Goal: Task Accomplishment & Management: Complete application form

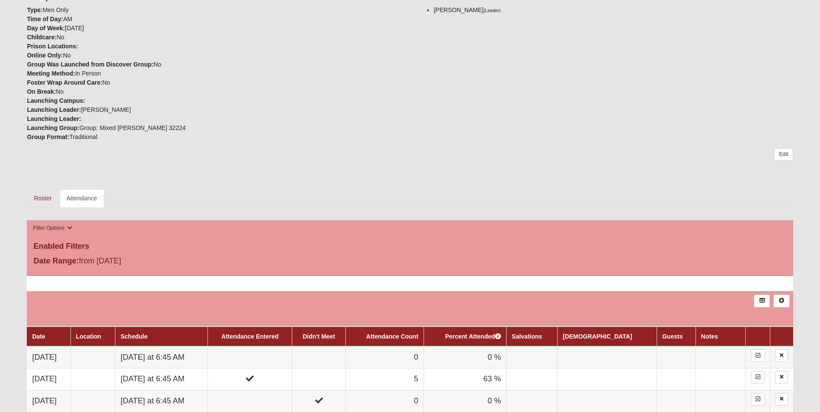
scroll to position [216, 0]
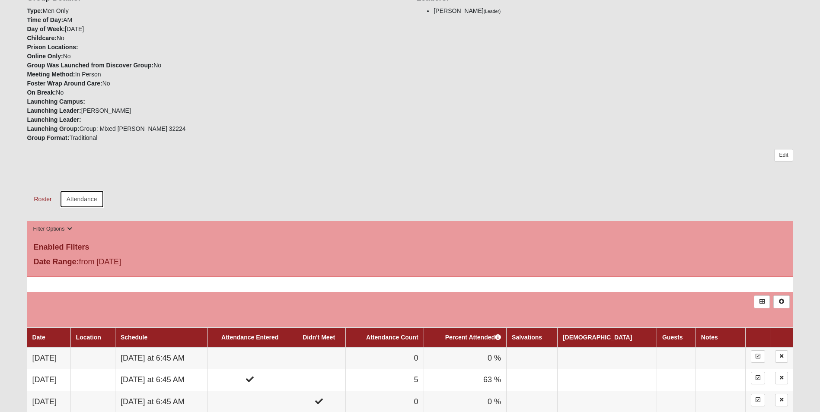
click at [80, 206] on link "Attendance" at bounding box center [82, 199] width 45 height 18
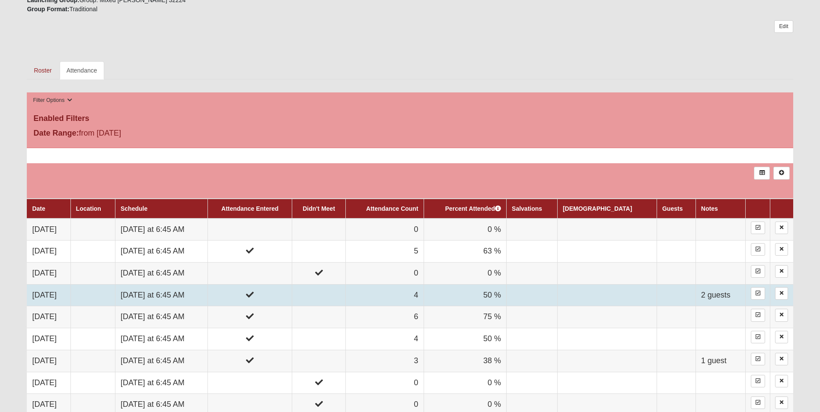
scroll to position [346, 0]
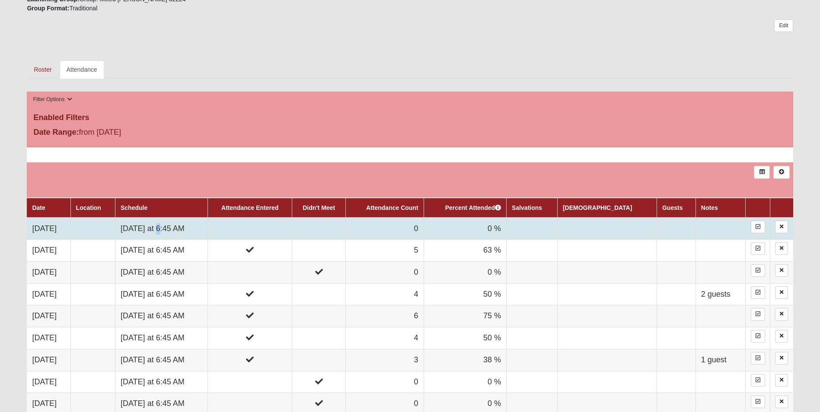
click at [173, 233] on td "[DATE] at 6:45 AM" at bounding box center [161, 229] width 93 height 22
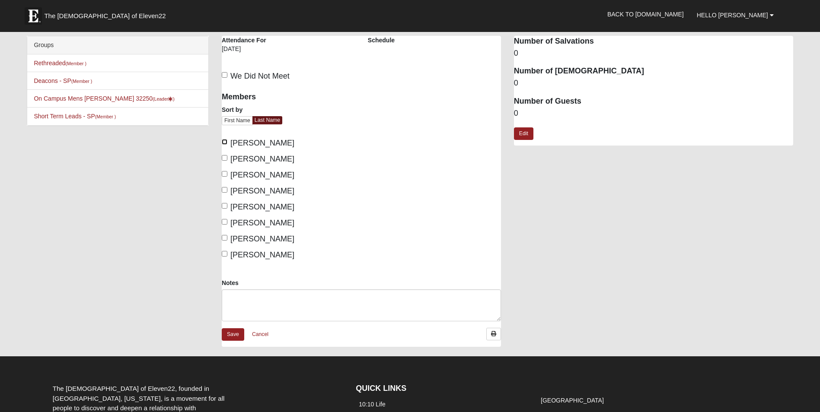
click at [225, 143] on input "Barnett, Lance" at bounding box center [225, 142] width 6 height 6
checkbox input "true"
click at [223, 173] on input "Hartley, Alan" at bounding box center [225, 174] width 6 height 6
checkbox input "true"
click at [224, 194] on label "Jackson, Kyle" at bounding box center [258, 191] width 73 height 12
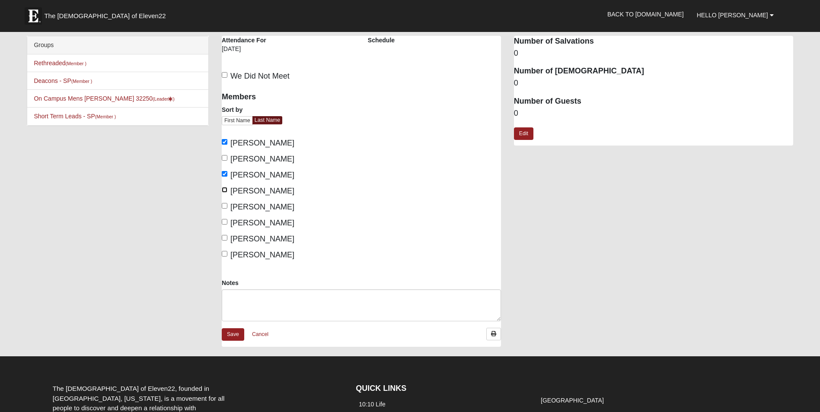
click at [224, 193] on input "Jackson, Kyle" at bounding box center [225, 190] width 6 height 6
checkbox input "true"
click at [224, 239] on input "Smith, Jamie" at bounding box center [225, 238] width 6 height 6
checkbox input "true"
click at [233, 337] on link "Save" at bounding box center [233, 335] width 22 height 13
